Goal: Information Seeking & Learning: Learn about a topic

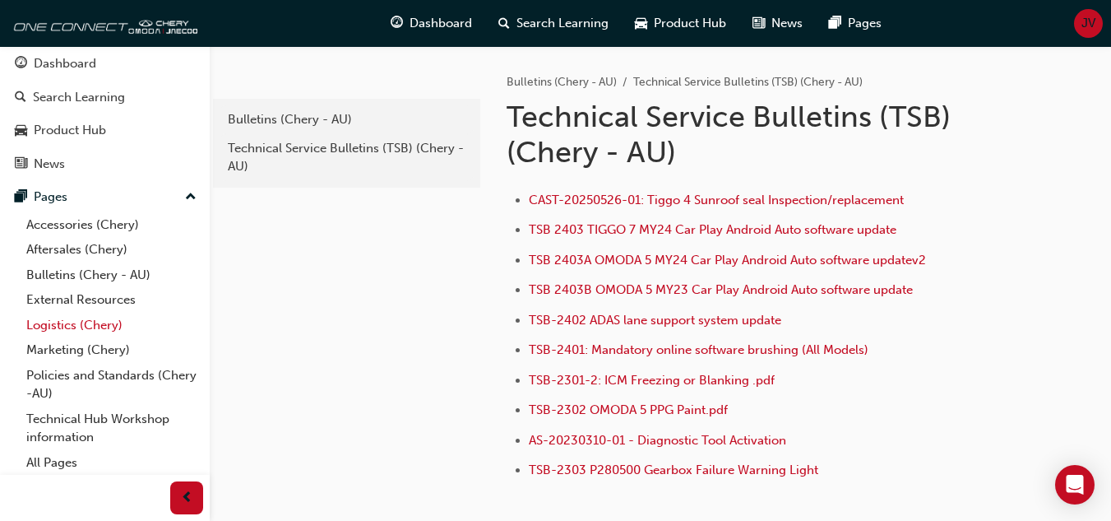
scroll to position [9, 0]
click at [58, 272] on link "Bulletins (Chery - AU)" at bounding box center [111, 273] width 183 height 25
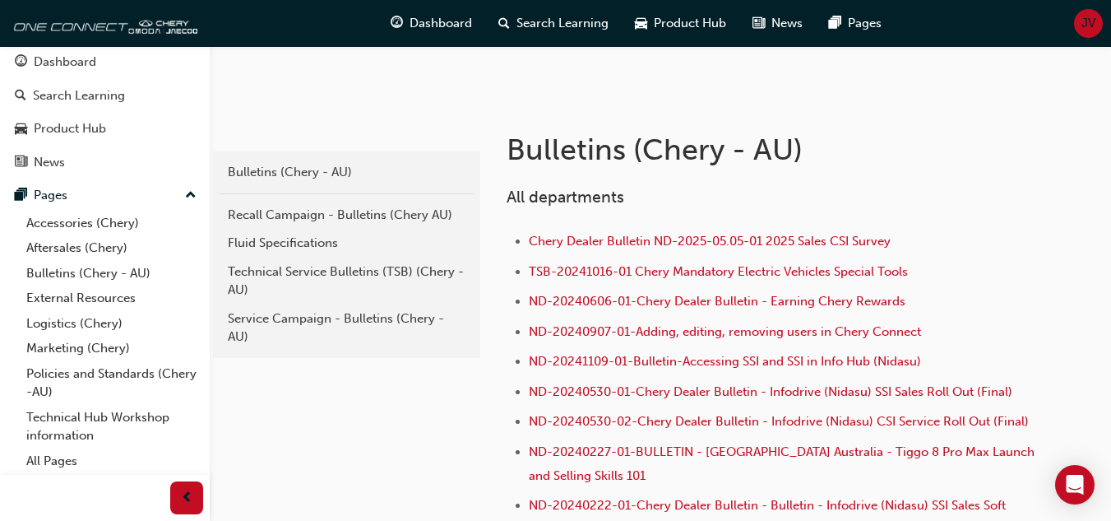
scroll to position [247, 0]
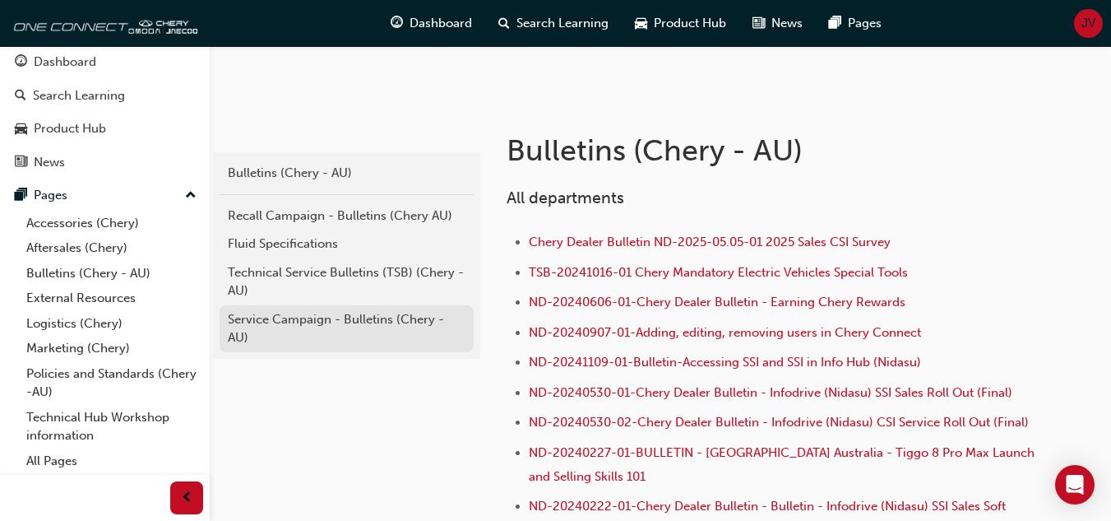
click at [308, 316] on div "Service Campaign - Bulletins (Chery - AU)" at bounding box center [347, 328] width 238 height 37
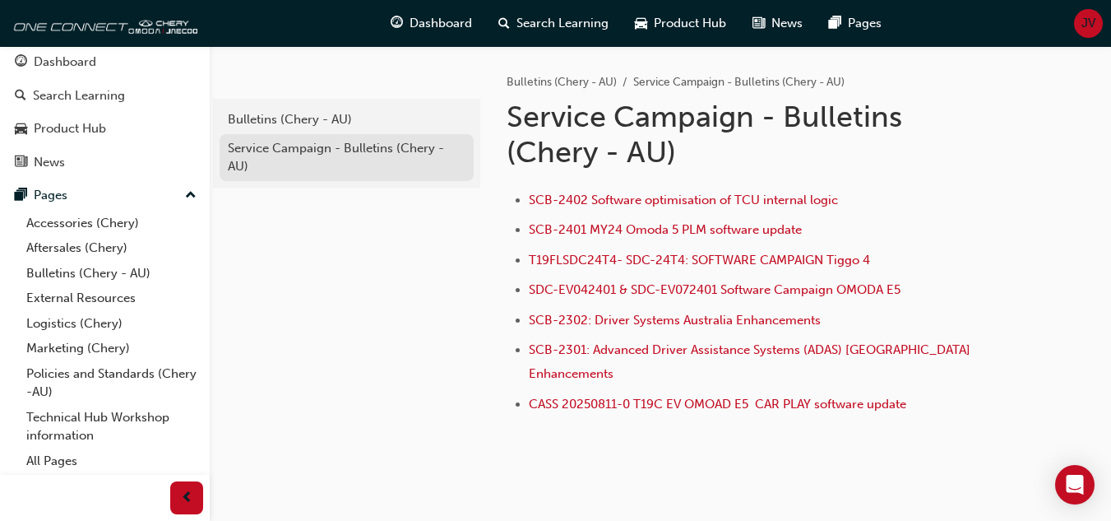
click at [281, 155] on div "Service Campaign - Bulletins (Chery - AU)" at bounding box center [347, 157] width 238 height 37
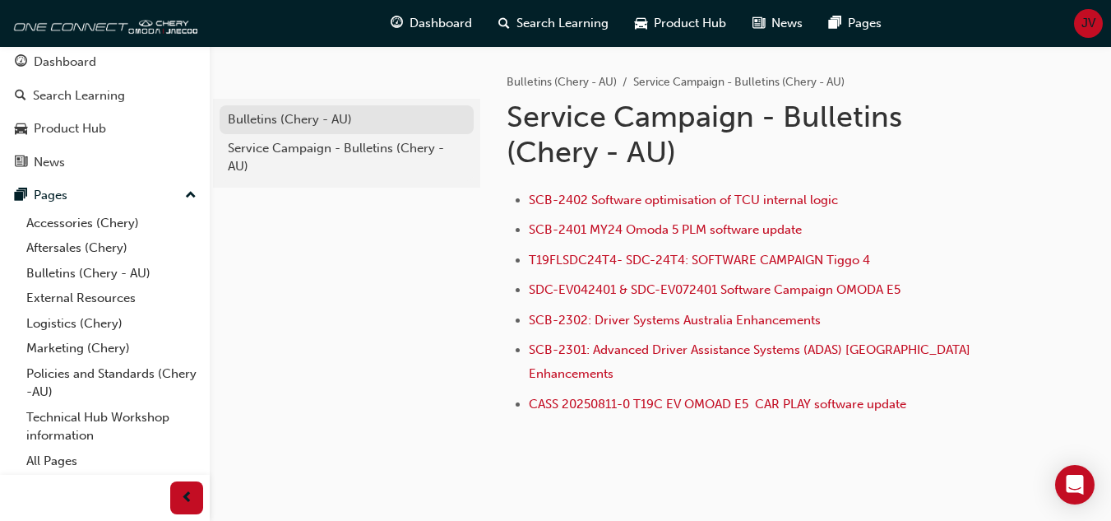
click at [299, 114] on div "Bulletins (Chery - AU)" at bounding box center [347, 119] width 238 height 19
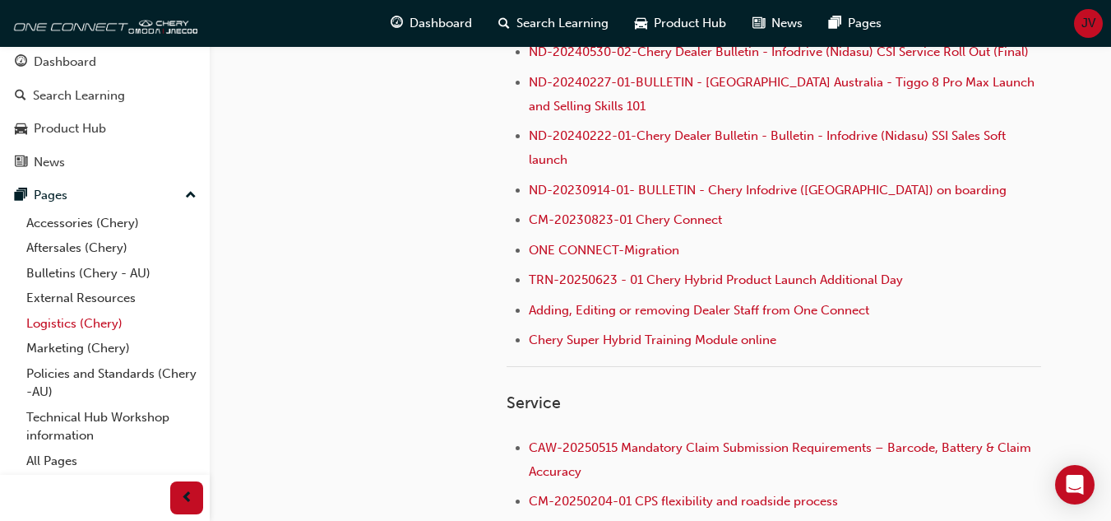
scroll to position [658, 0]
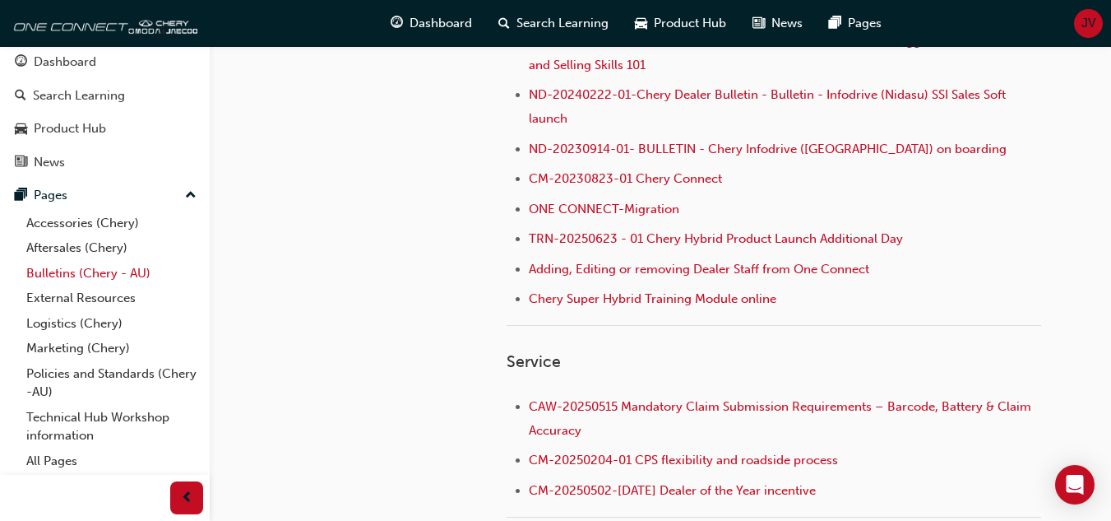
click at [70, 273] on link "Bulletins (Chery - AU)" at bounding box center [111, 273] width 183 height 25
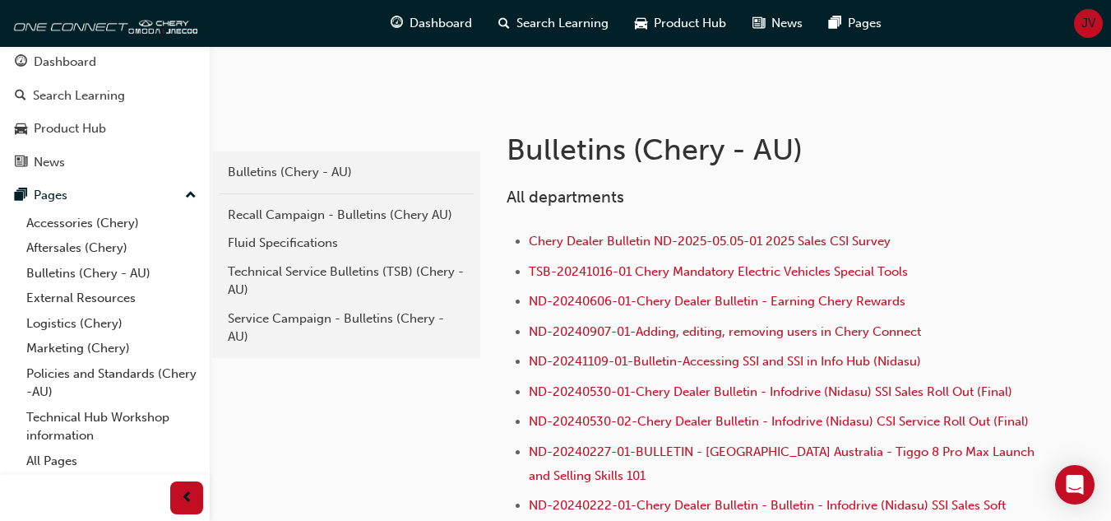
scroll to position [247, 0]
click at [283, 202] on link "Recall Campaign - Bulletins (Chery AU)" at bounding box center [347, 216] width 254 height 29
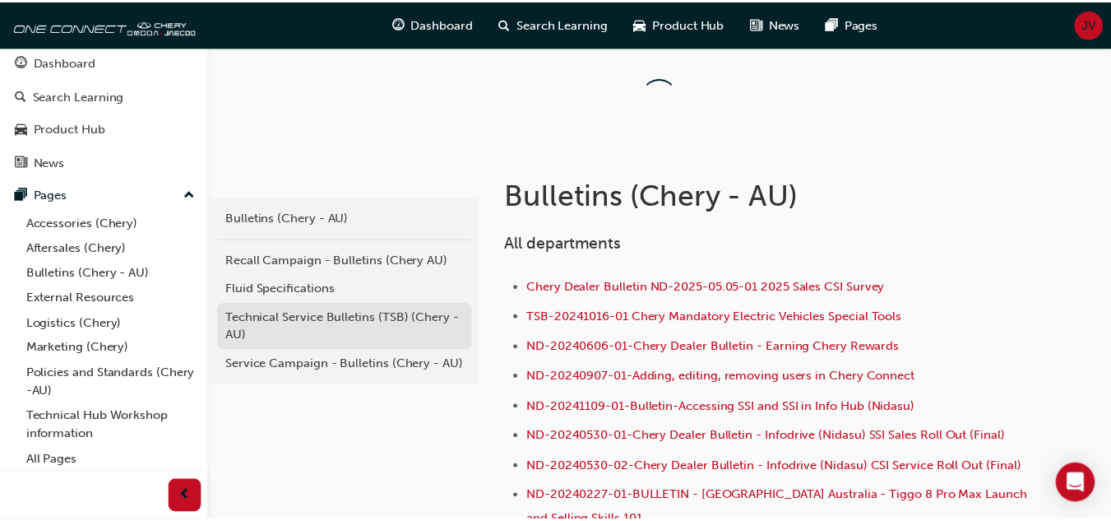
scroll to position [247, 0]
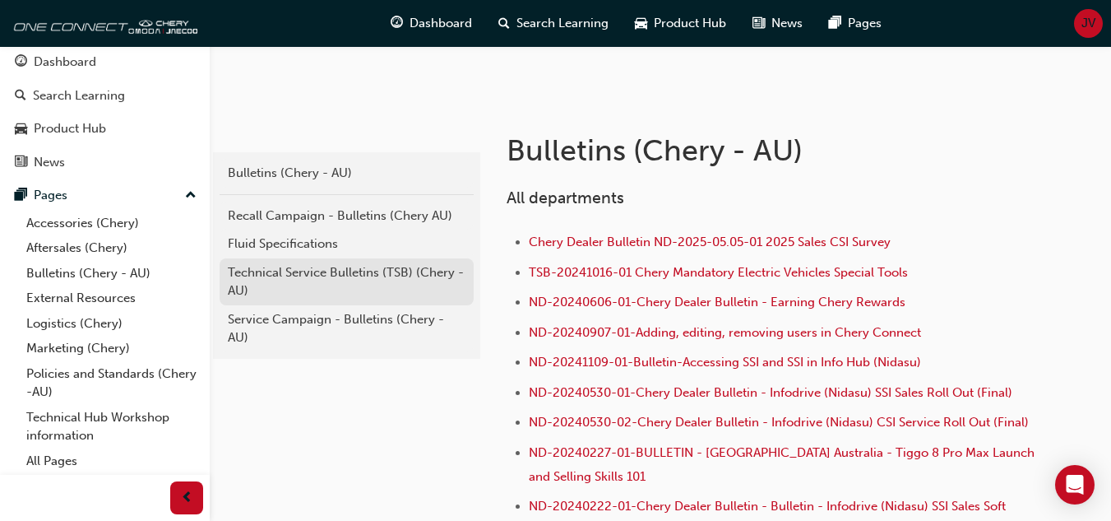
click at [311, 266] on div "Technical Service Bulletins (TSB) (Chery - AU)" at bounding box center [347, 281] width 238 height 37
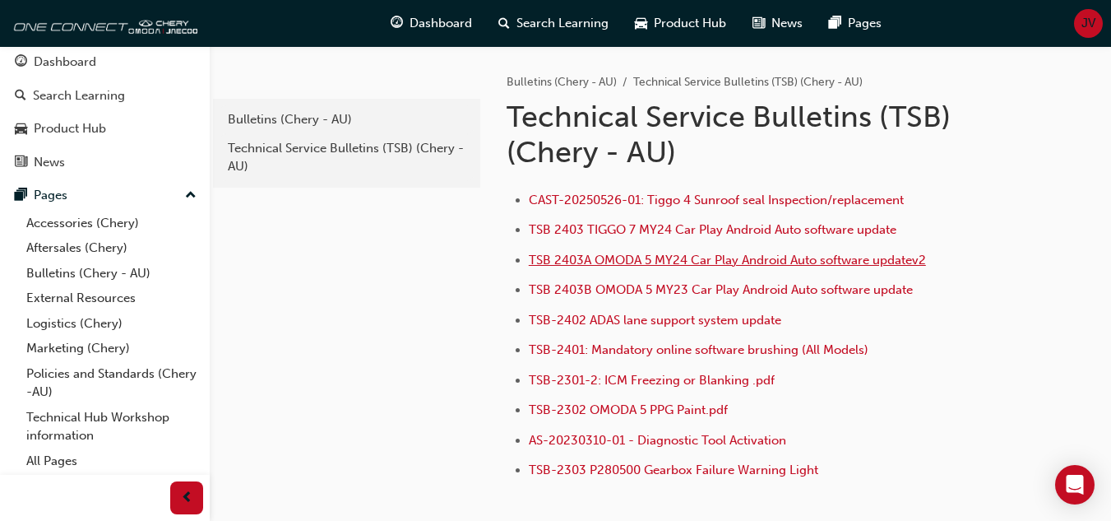
click at [637, 252] on span "TSB 2403A OMODA 5 MY24 Car Play Android Auto software updatev2" at bounding box center [727, 259] width 397 height 15
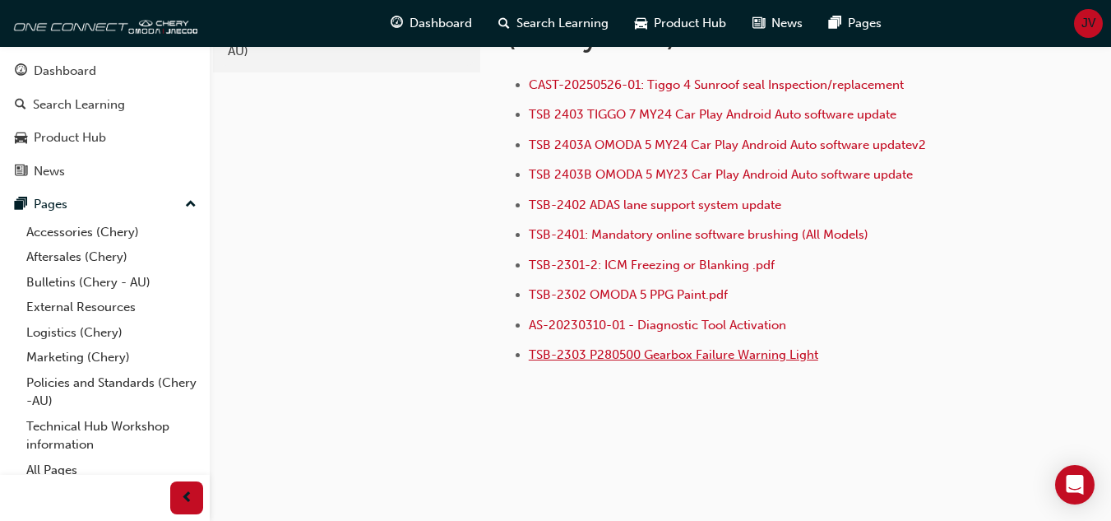
scroll to position [122, 0]
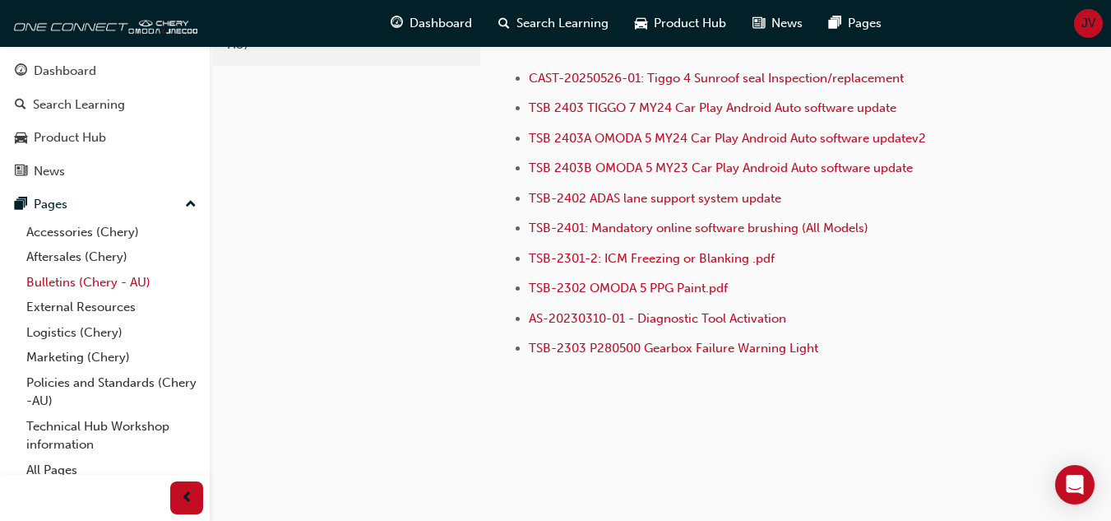
click at [65, 283] on link "Bulletins (Chery - AU)" at bounding box center [111, 282] width 183 height 25
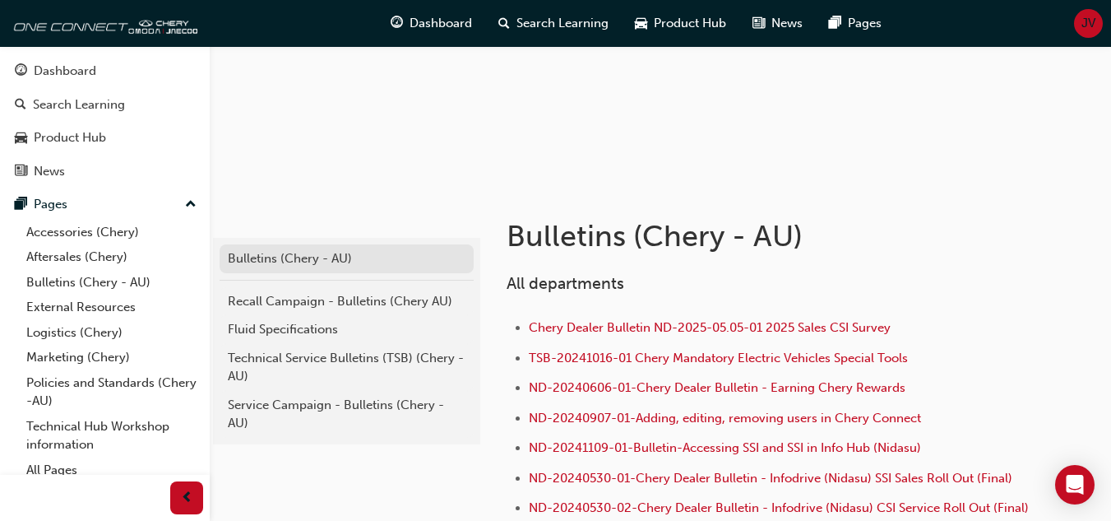
scroll to position [164, 0]
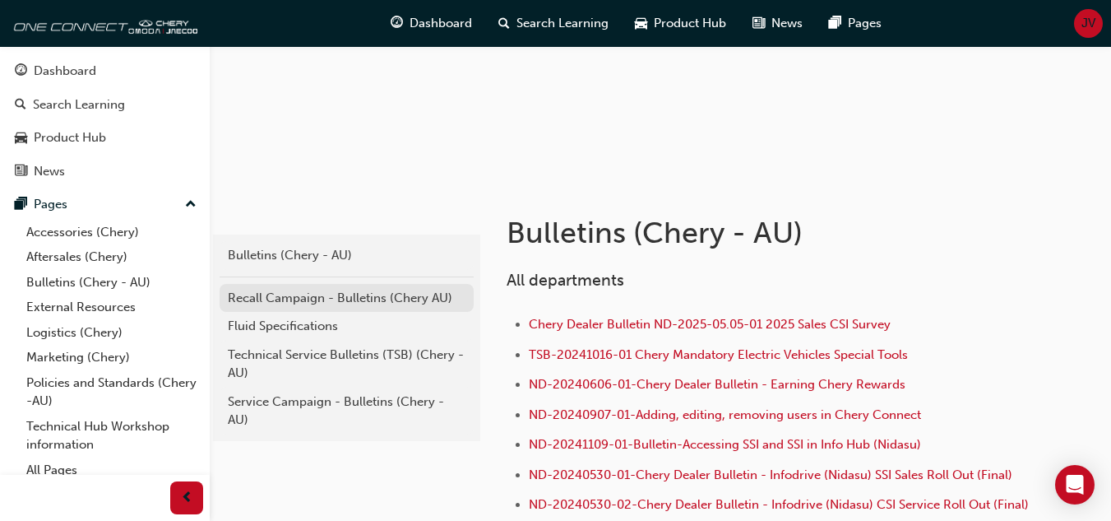
click at [276, 294] on div "Recall Campaign - Bulletins (Chery AU)" at bounding box center [347, 298] width 238 height 19
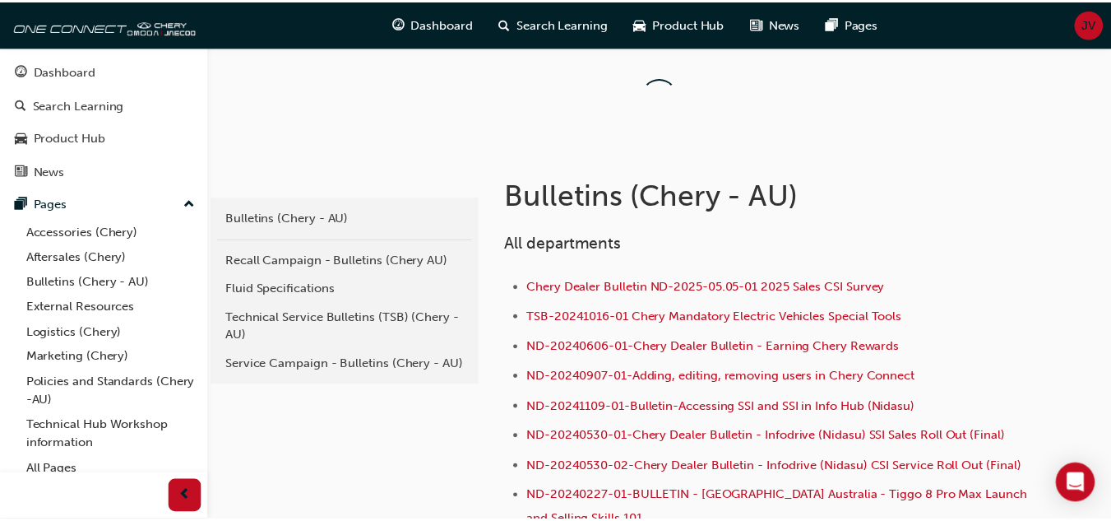
scroll to position [164, 0]
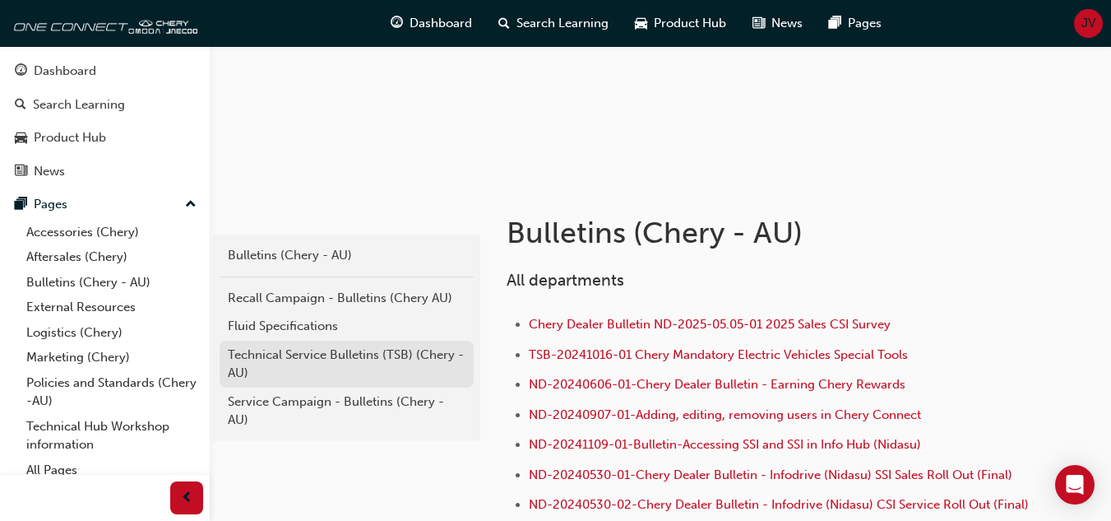
click at [296, 349] on div "Technical Service Bulletins (TSB) (Chery - AU)" at bounding box center [347, 363] width 238 height 37
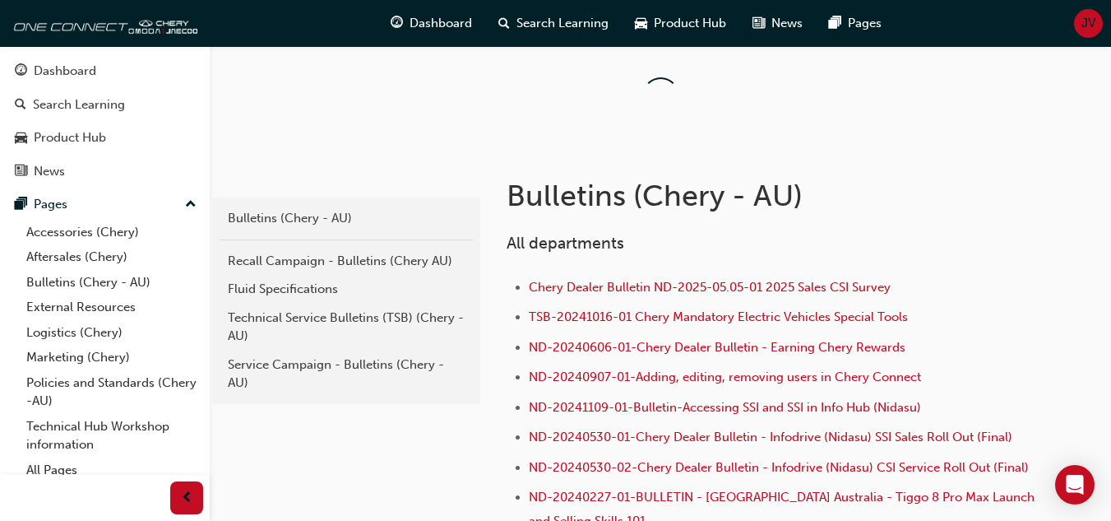
scroll to position [164, 0]
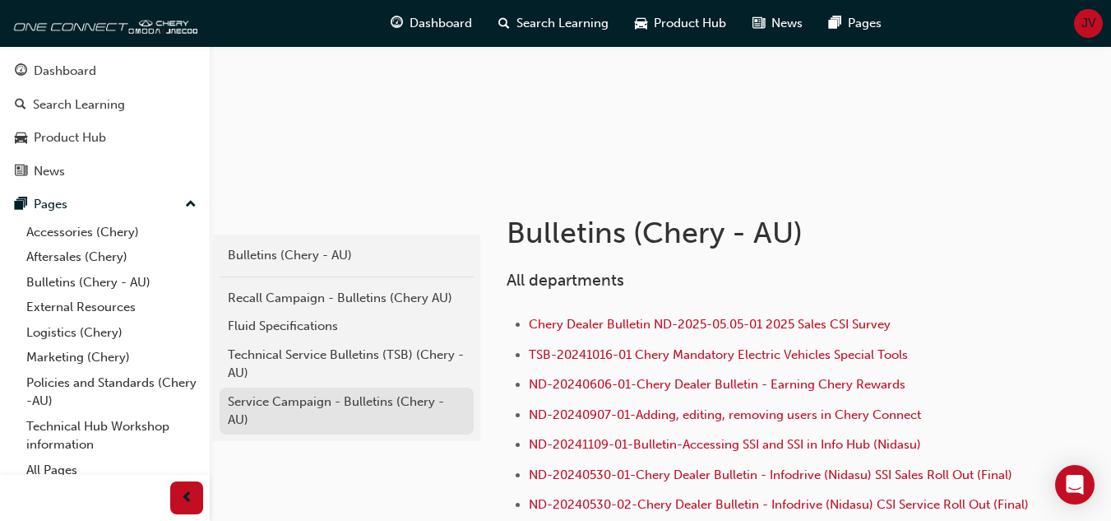
click at [324, 407] on div "Service Campaign - Bulletins (Chery - AU)" at bounding box center [347, 410] width 238 height 37
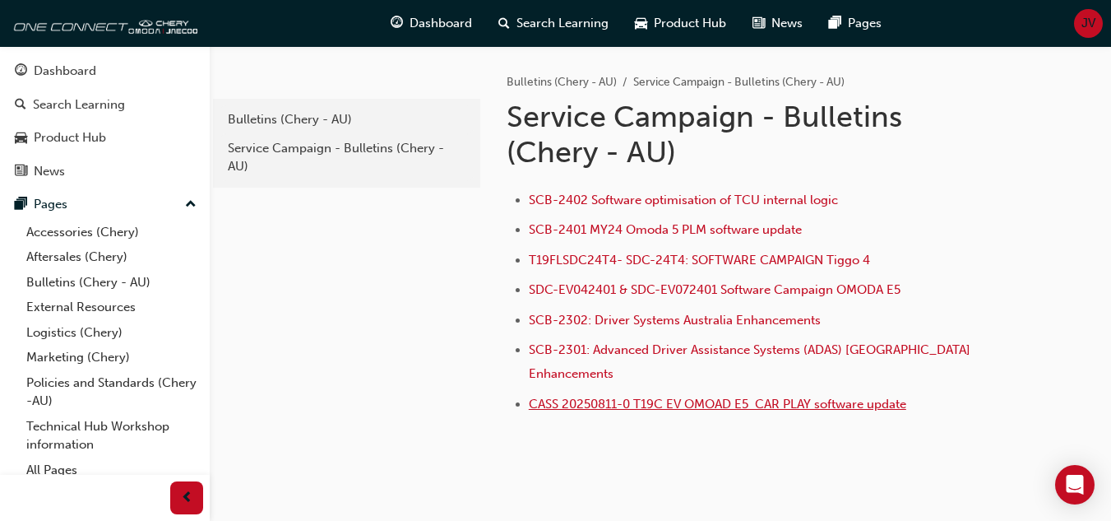
click at [679, 396] on span "CASS 20250811-0 T19C EV OMOAD E5 CAR PLAY software update" at bounding box center [718, 403] width 378 height 15
click at [645, 285] on span "SDC-EV042401 & SDC-EV072401 Software Campaign OMODA E5" at bounding box center [715, 289] width 372 height 15
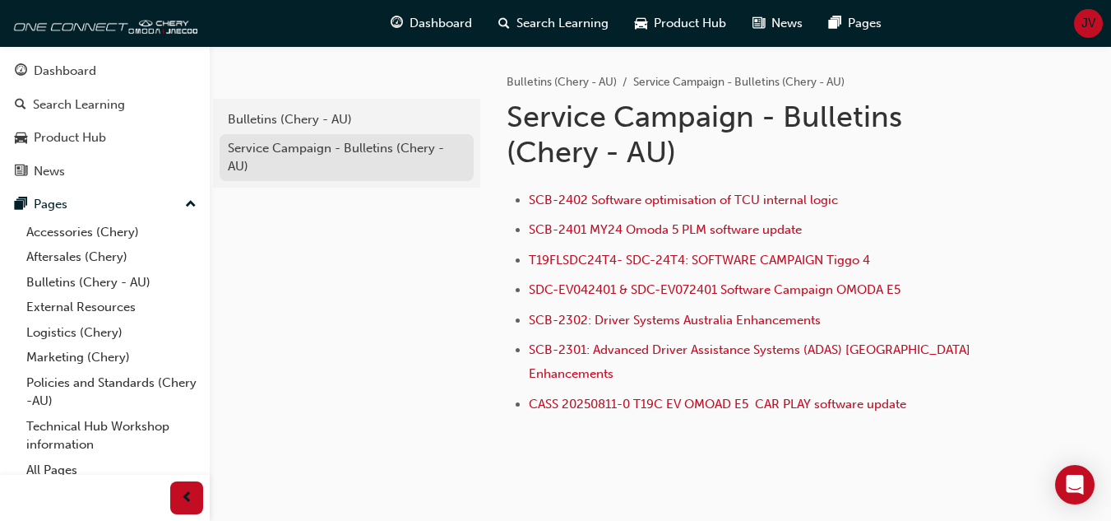
click at [285, 136] on link "Service Campaign - Bulletins (Chery - AU)" at bounding box center [347, 157] width 254 height 47
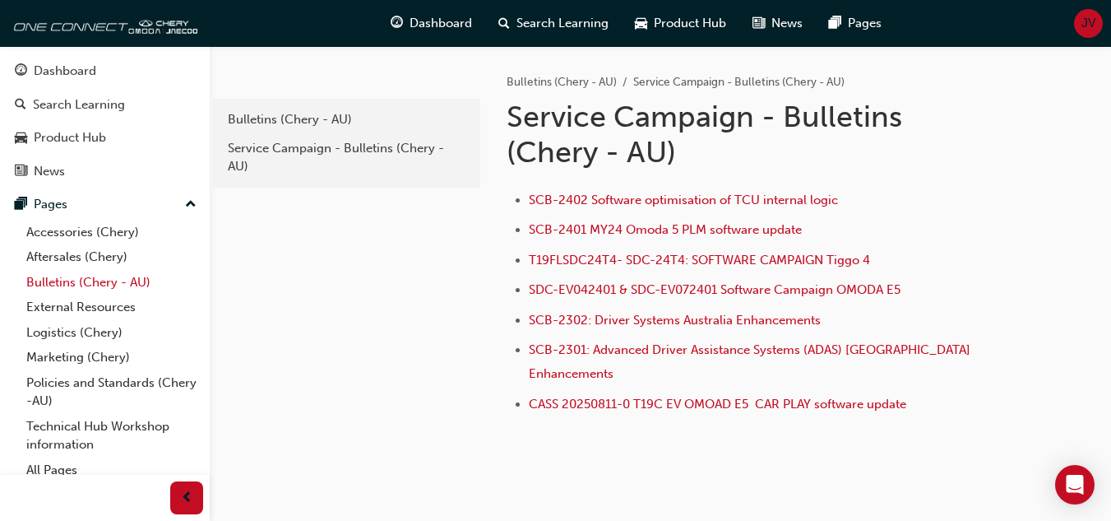
click at [75, 273] on link "Bulletins (Chery - AU)" at bounding box center [111, 282] width 183 height 25
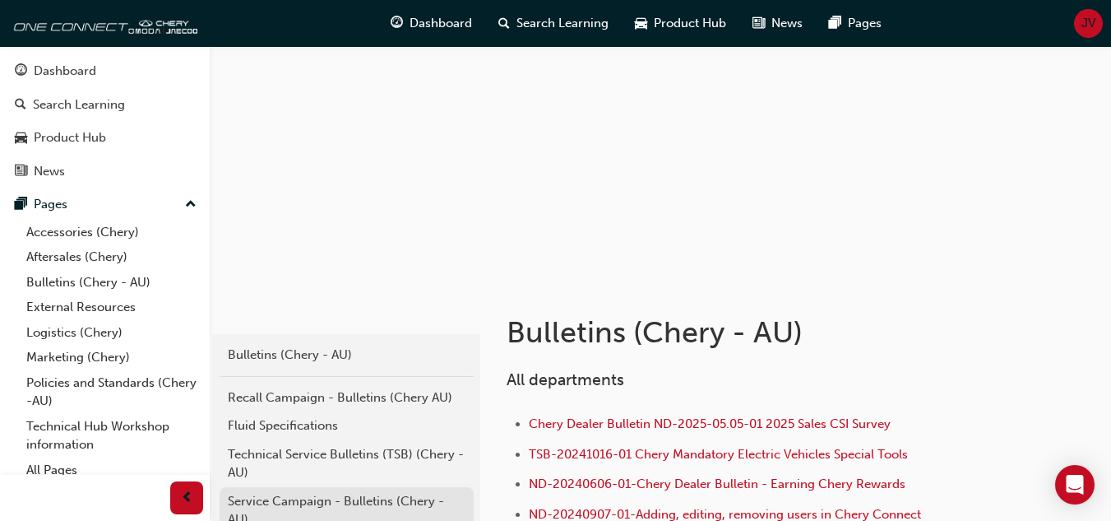
scroll to position [164, 0]
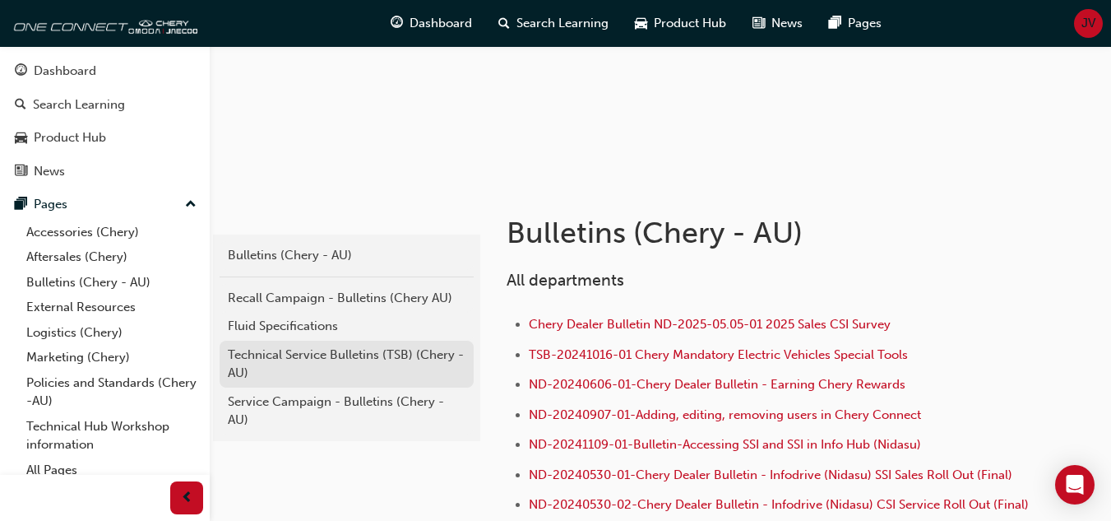
click at [306, 369] on div "Technical Service Bulletins (TSB) (Chery - AU)" at bounding box center [347, 363] width 238 height 37
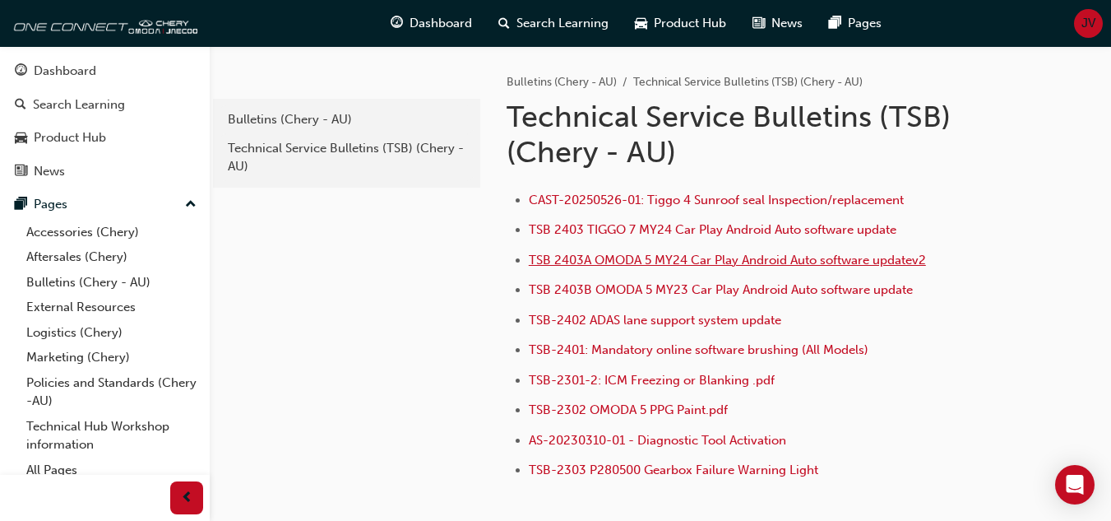
click at [674, 257] on span "TSB 2403A OMODA 5 MY24 Car Play Android Auto software updatev2" at bounding box center [727, 259] width 397 height 15
